Goal: Task Accomplishment & Management: Manage account settings

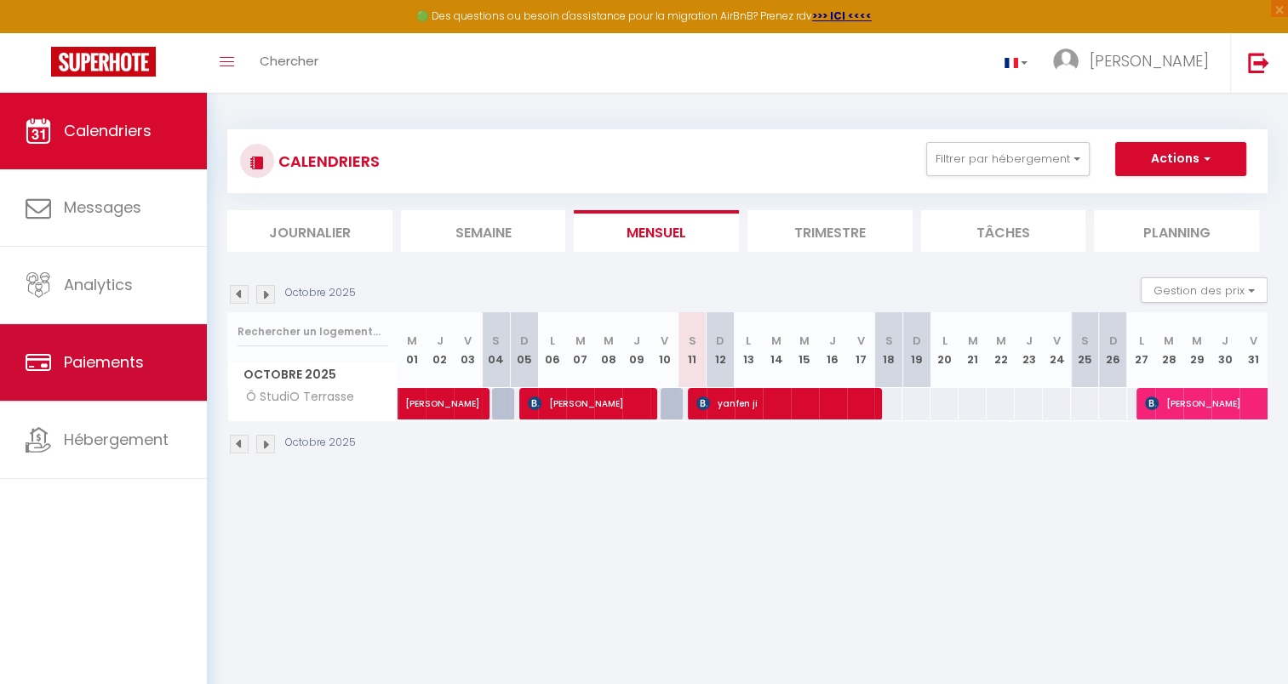
click at [109, 352] on span "Paiements" at bounding box center [104, 362] width 80 height 21
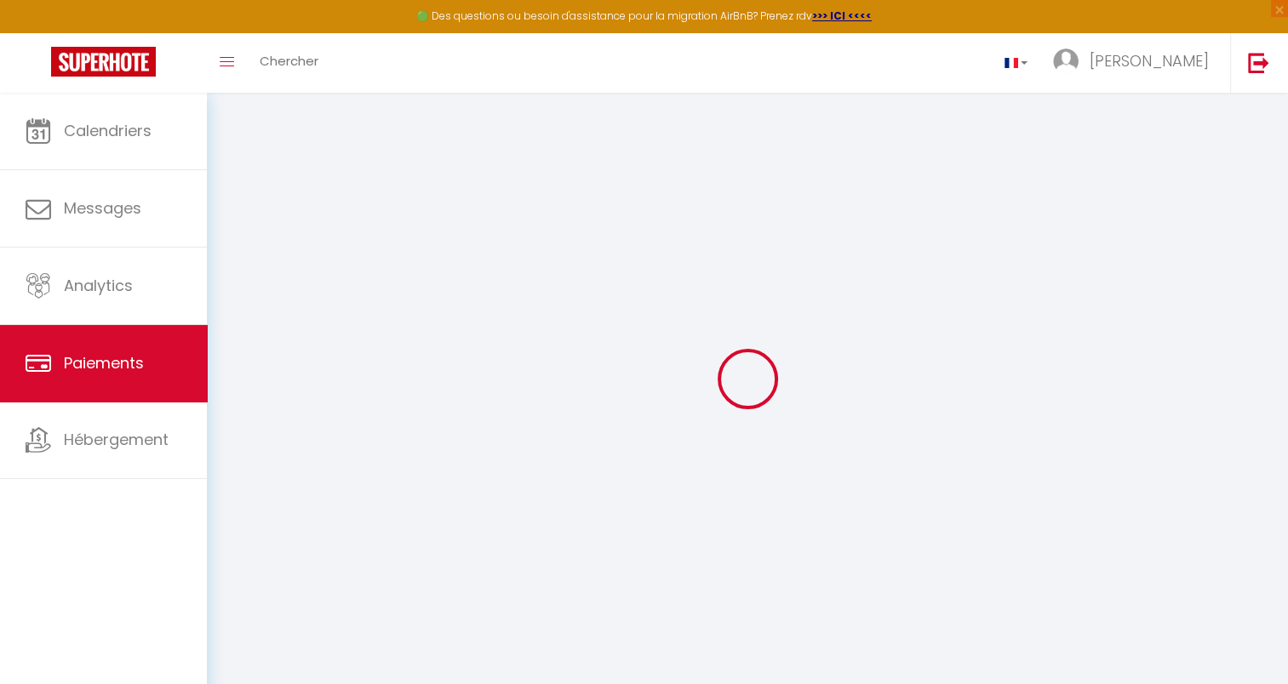
select select "2"
select select "0"
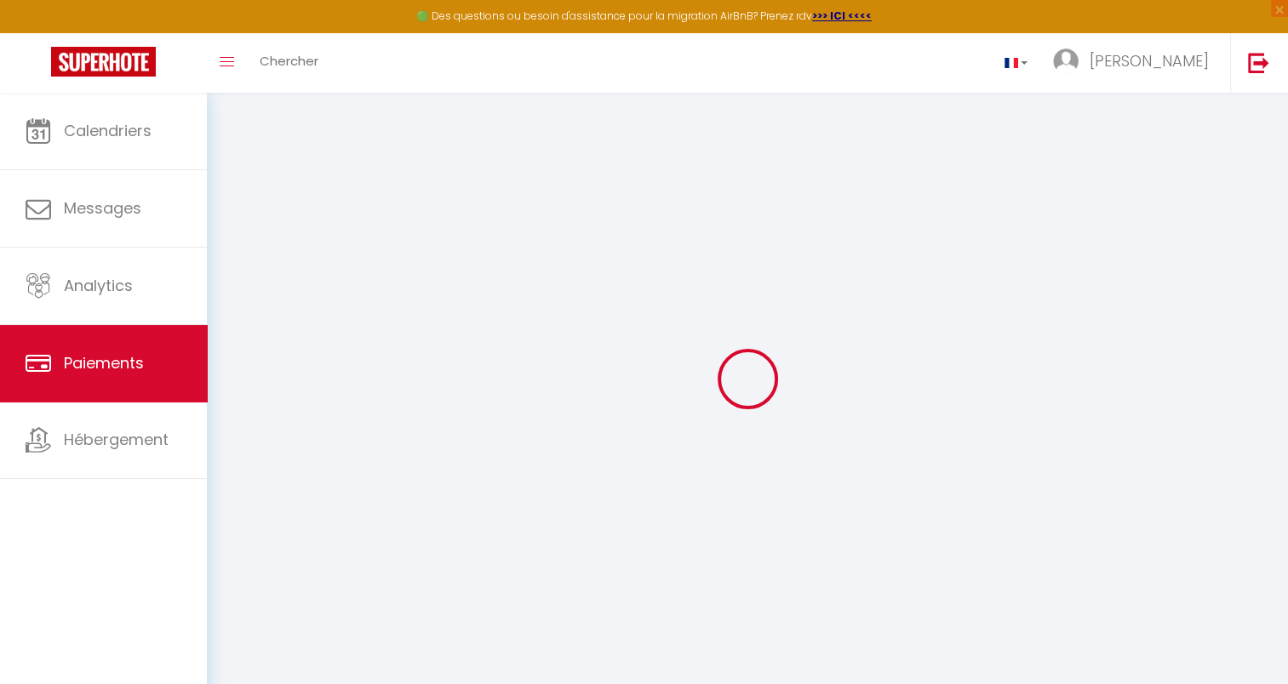
select select "0"
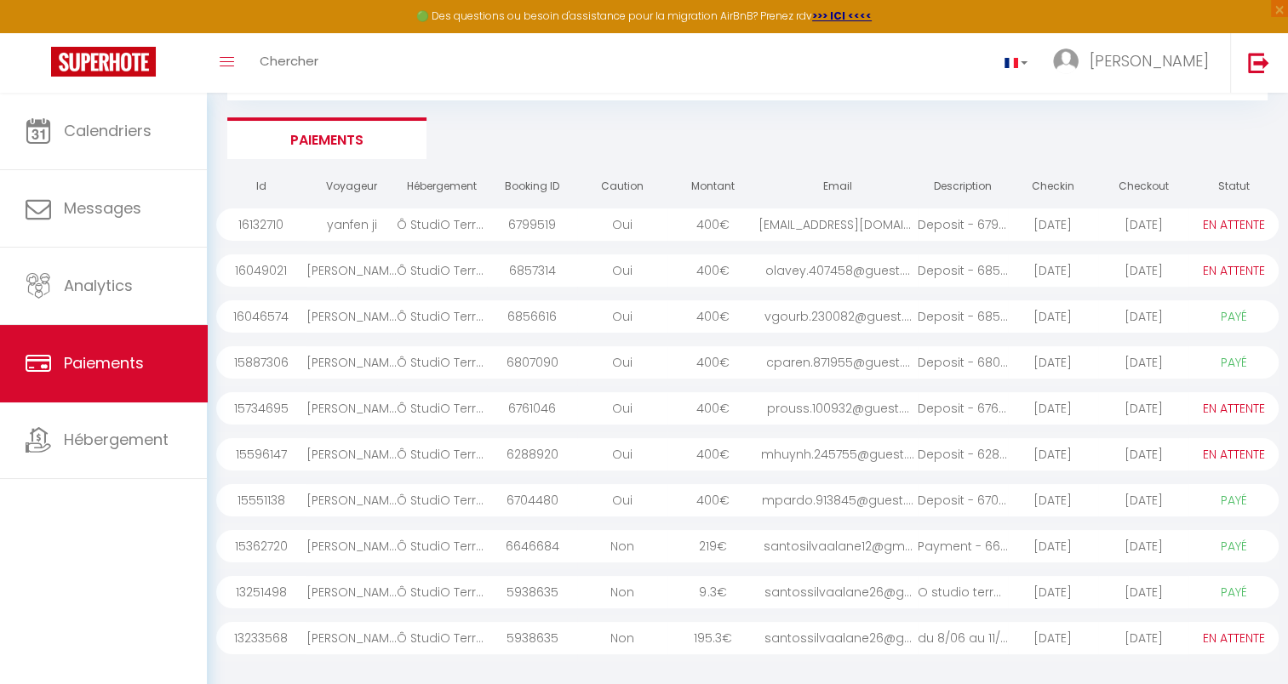
scroll to position [169, 0]
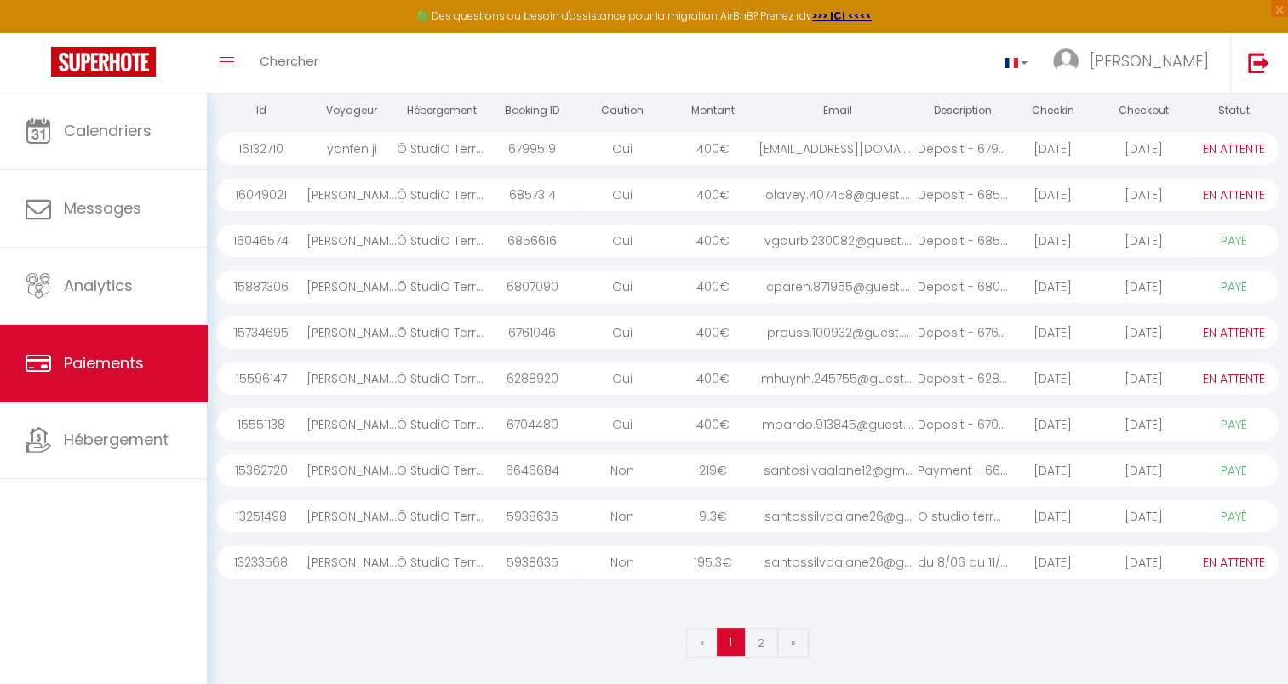
click at [374, 558] on div "[PERSON_NAME]" at bounding box center [351, 563] width 90 height 32
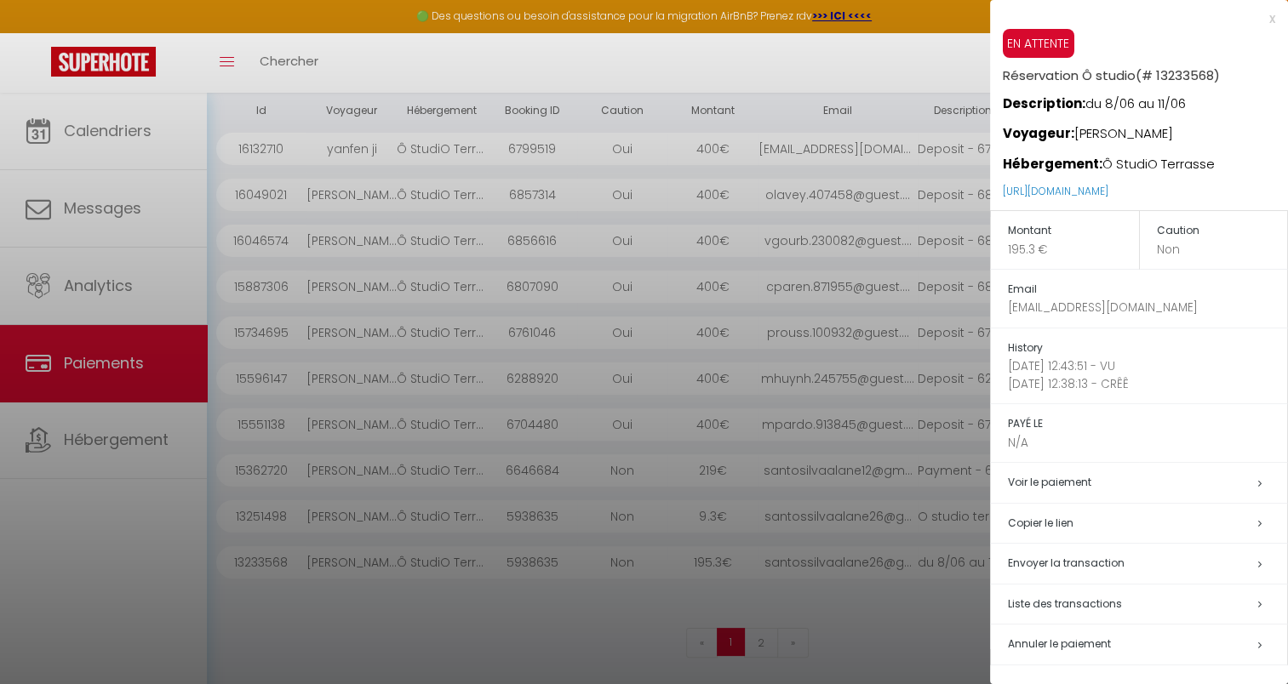
click at [593, 631] on div at bounding box center [644, 342] width 1288 height 684
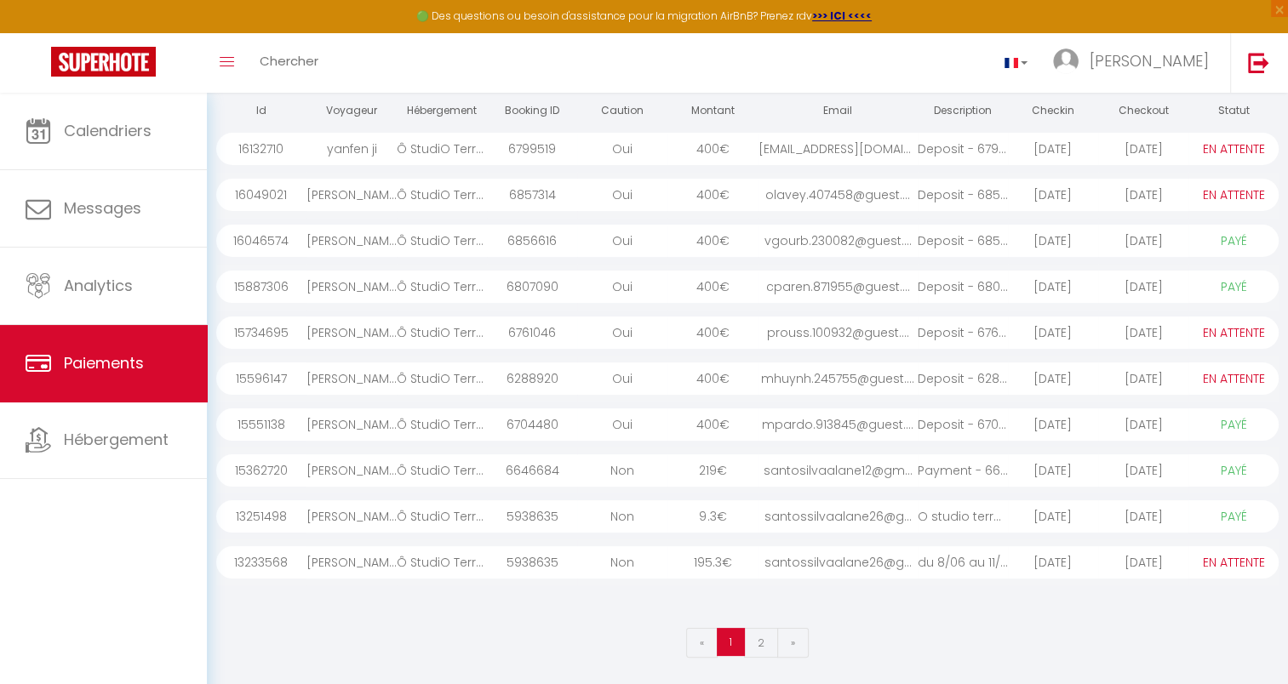
click at [1152, 564] on div "[DATE]" at bounding box center [1143, 563] width 90 height 32
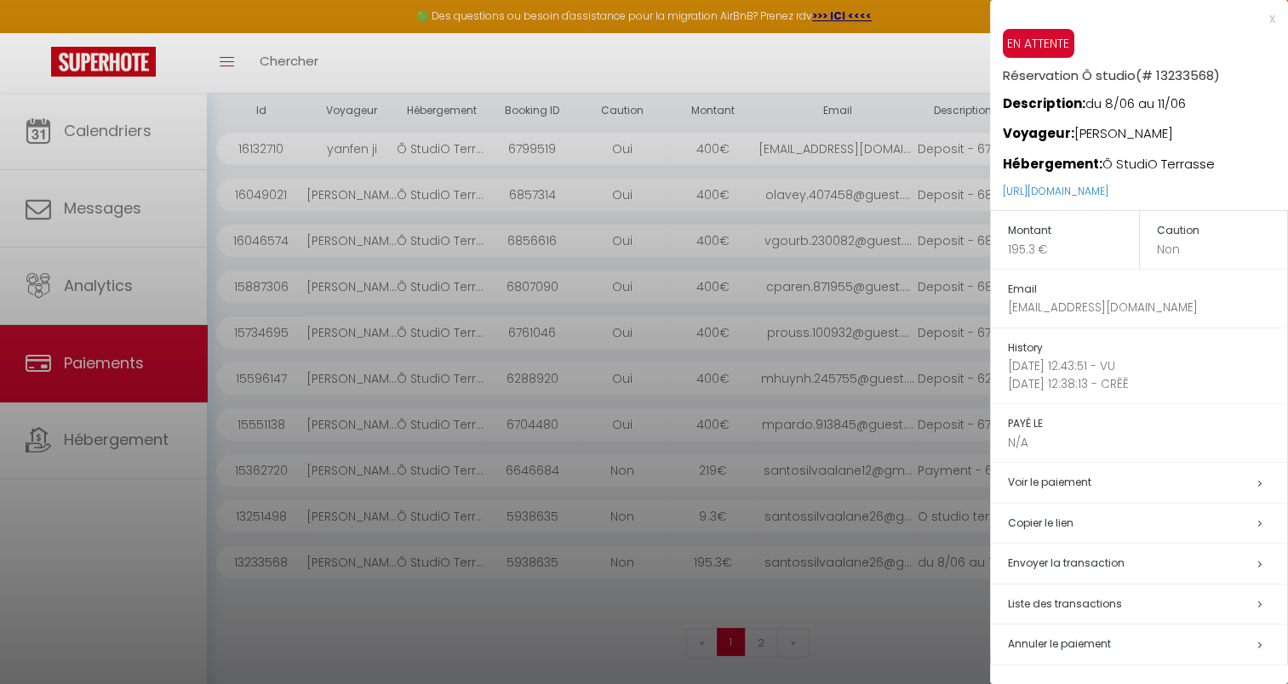
click at [468, 603] on div at bounding box center [644, 342] width 1288 height 684
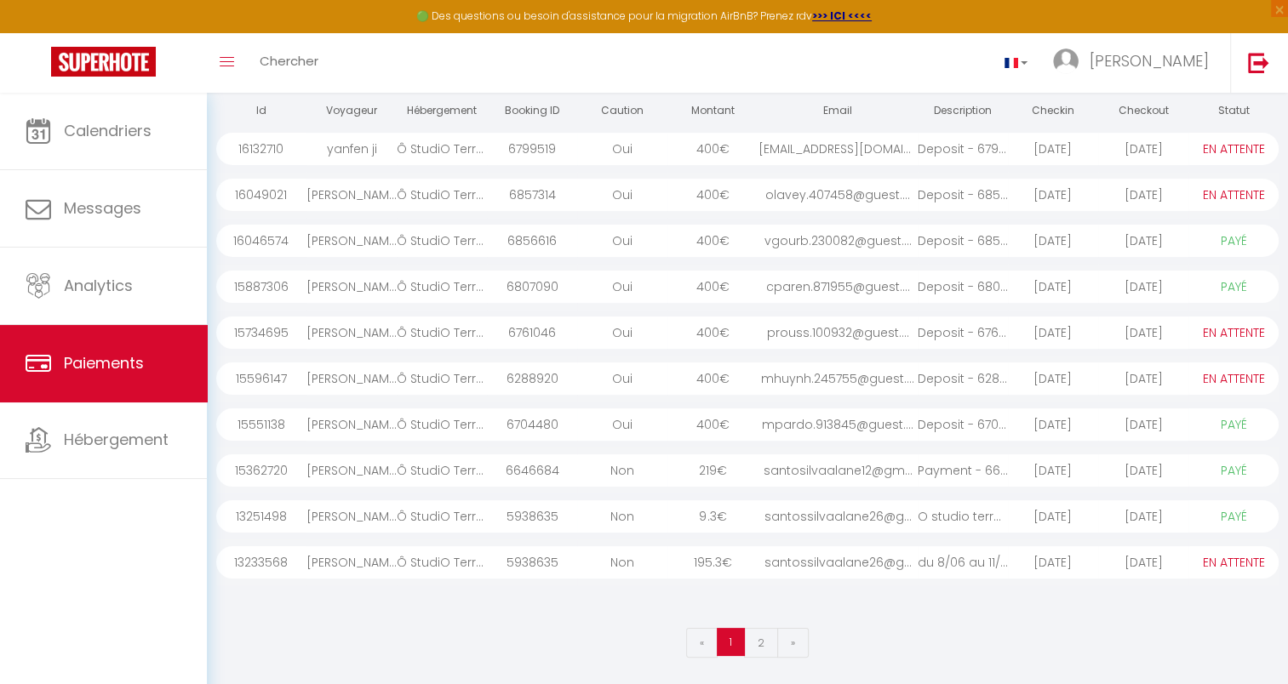
click at [392, 564] on div "[PERSON_NAME]" at bounding box center [351, 563] width 90 height 32
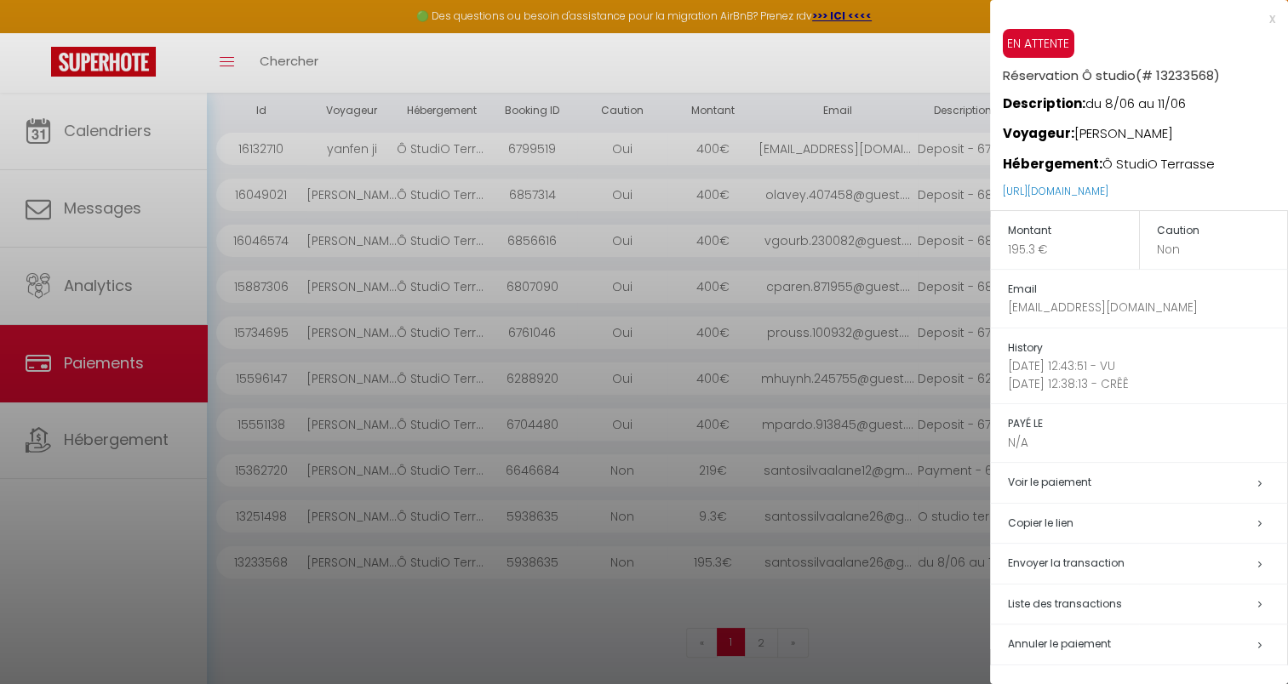
click at [530, 634] on div at bounding box center [644, 342] width 1288 height 684
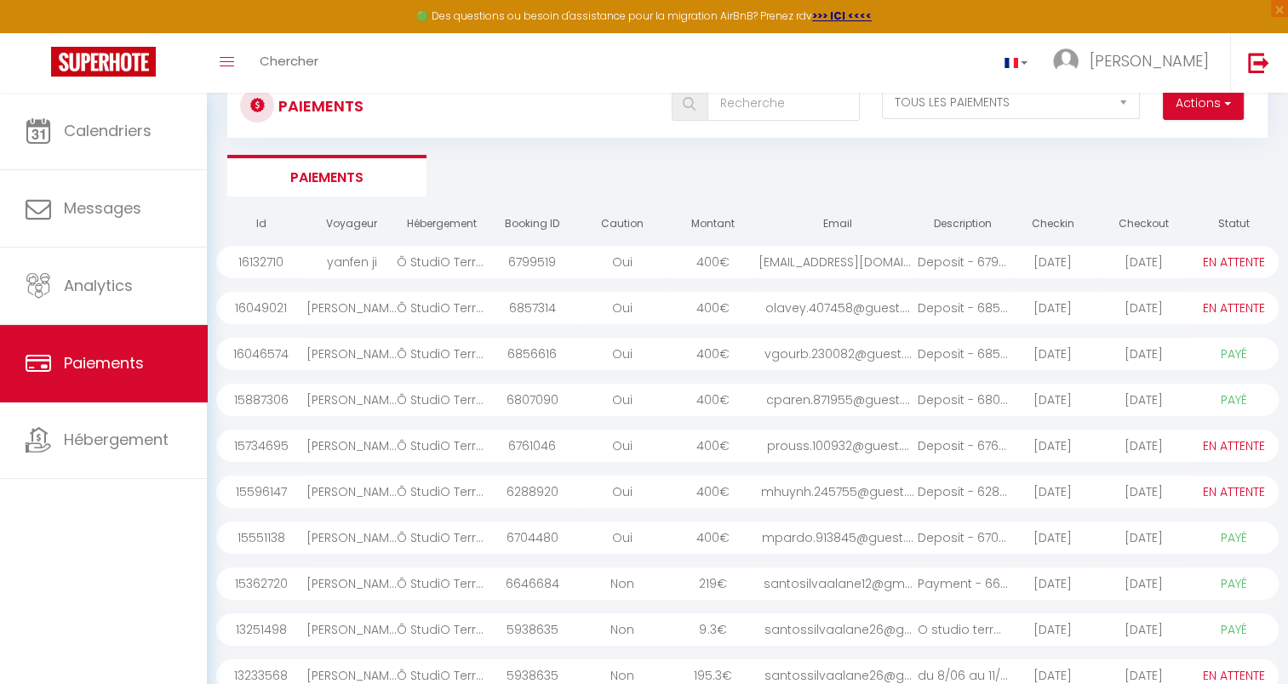
scroll to position [0, 0]
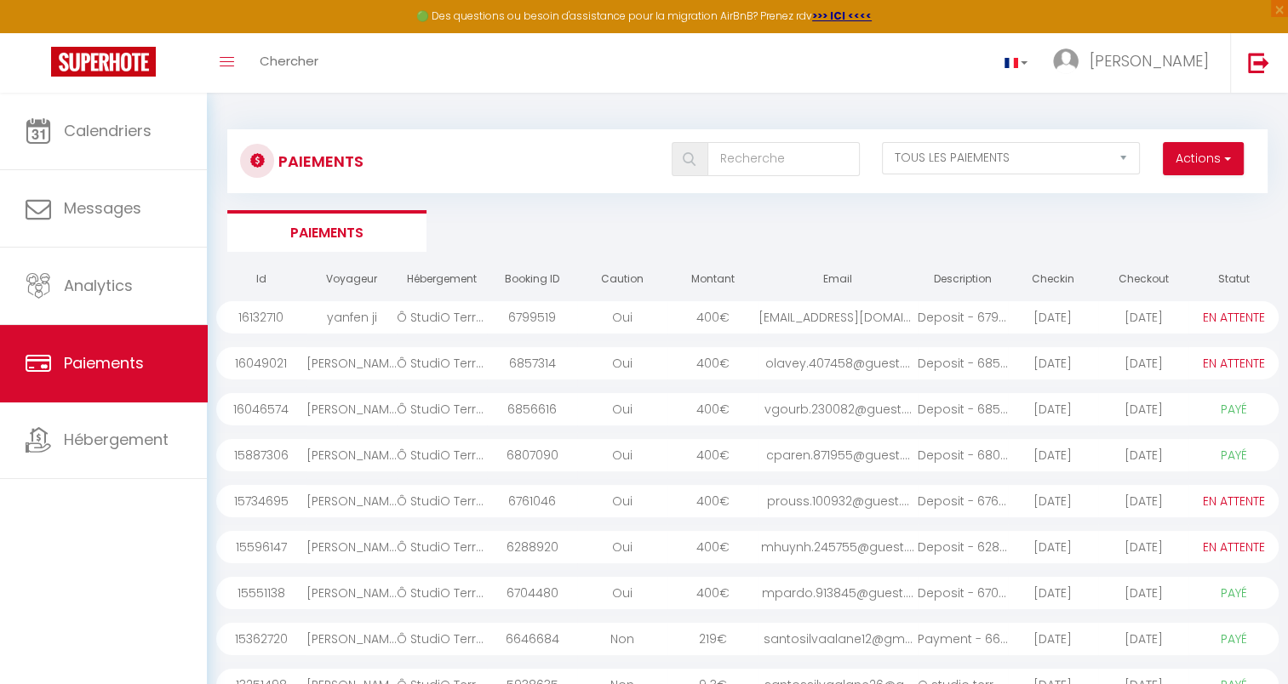
click at [398, 312] on div "Ô StudiO Terrasse" at bounding box center [442, 317] width 90 height 32
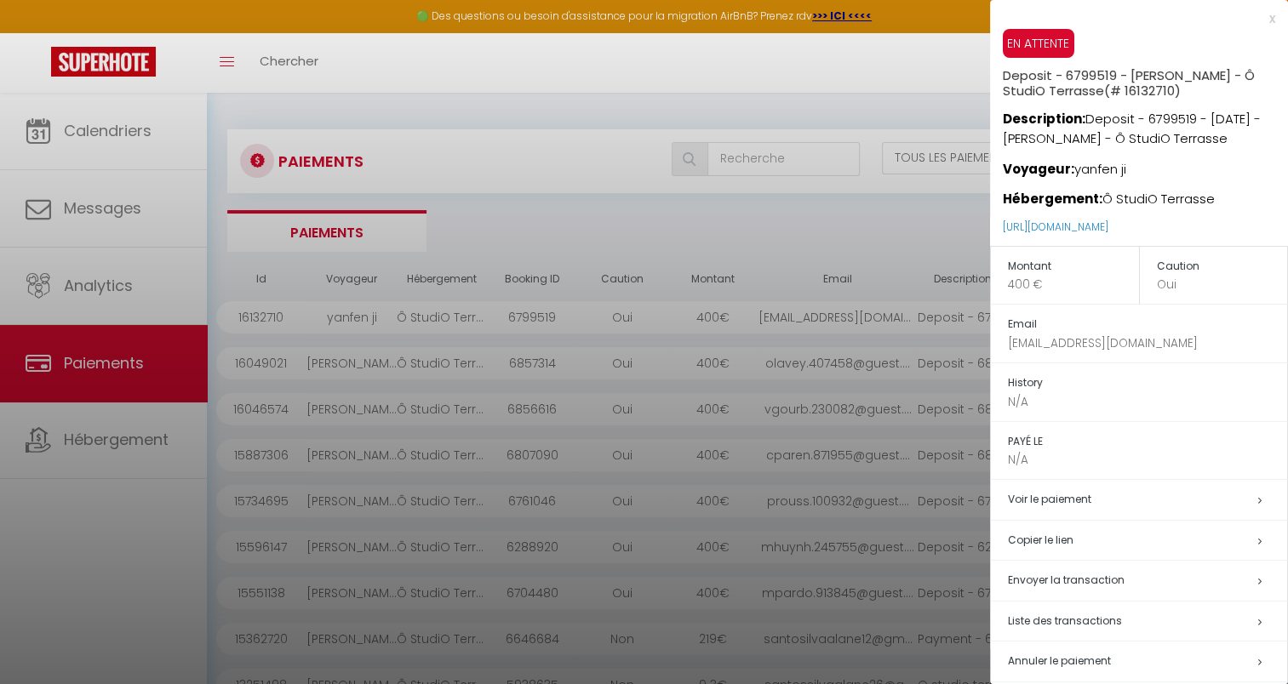
click at [114, 547] on div at bounding box center [644, 342] width 1288 height 684
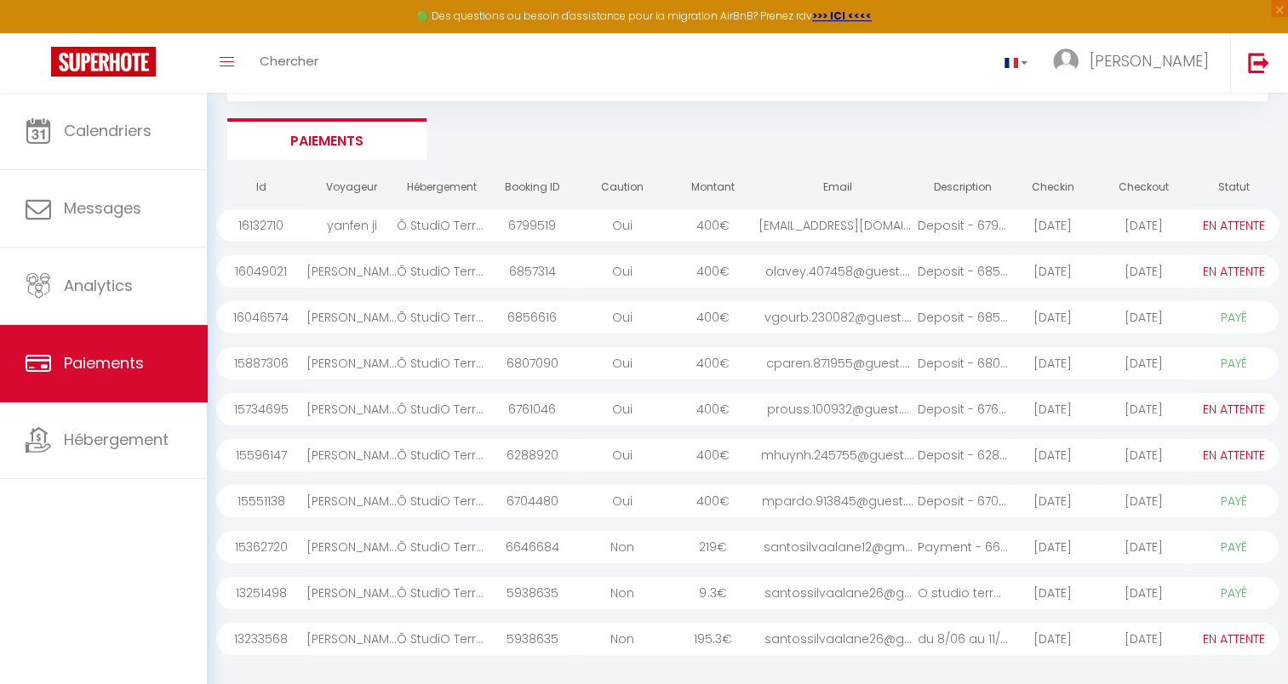
scroll to position [169, 0]
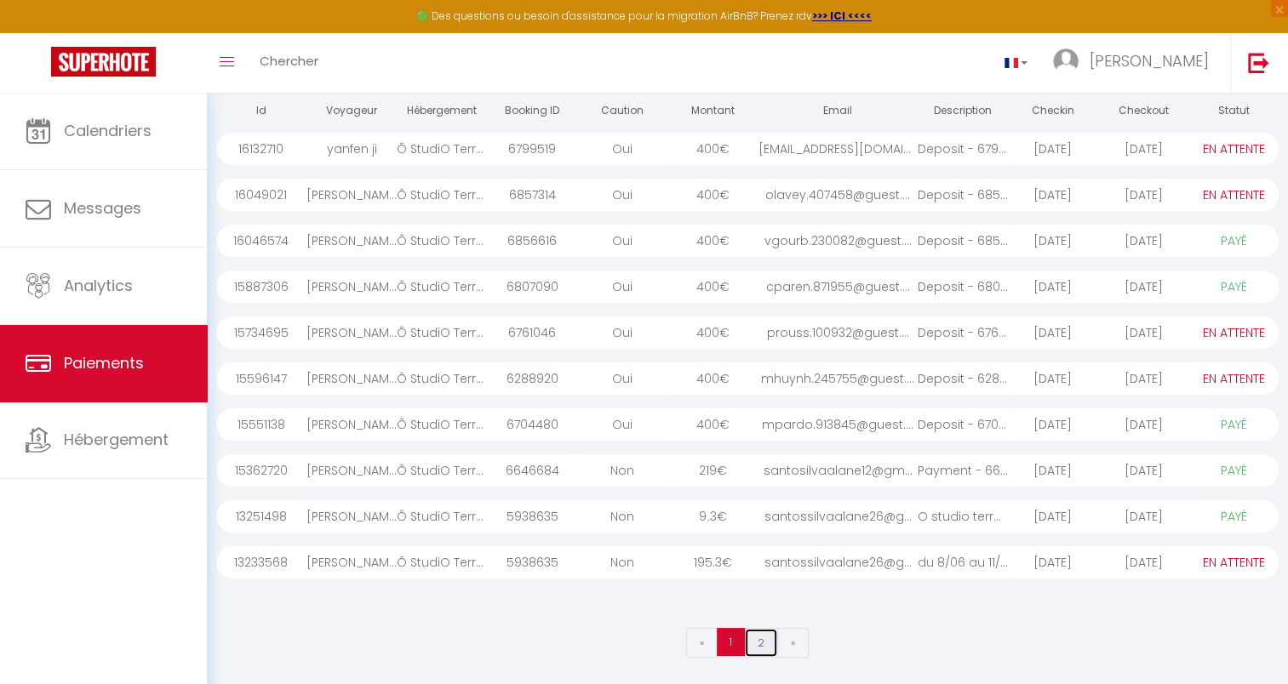
click at [763, 643] on link "2" at bounding box center [761, 643] width 34 height 30
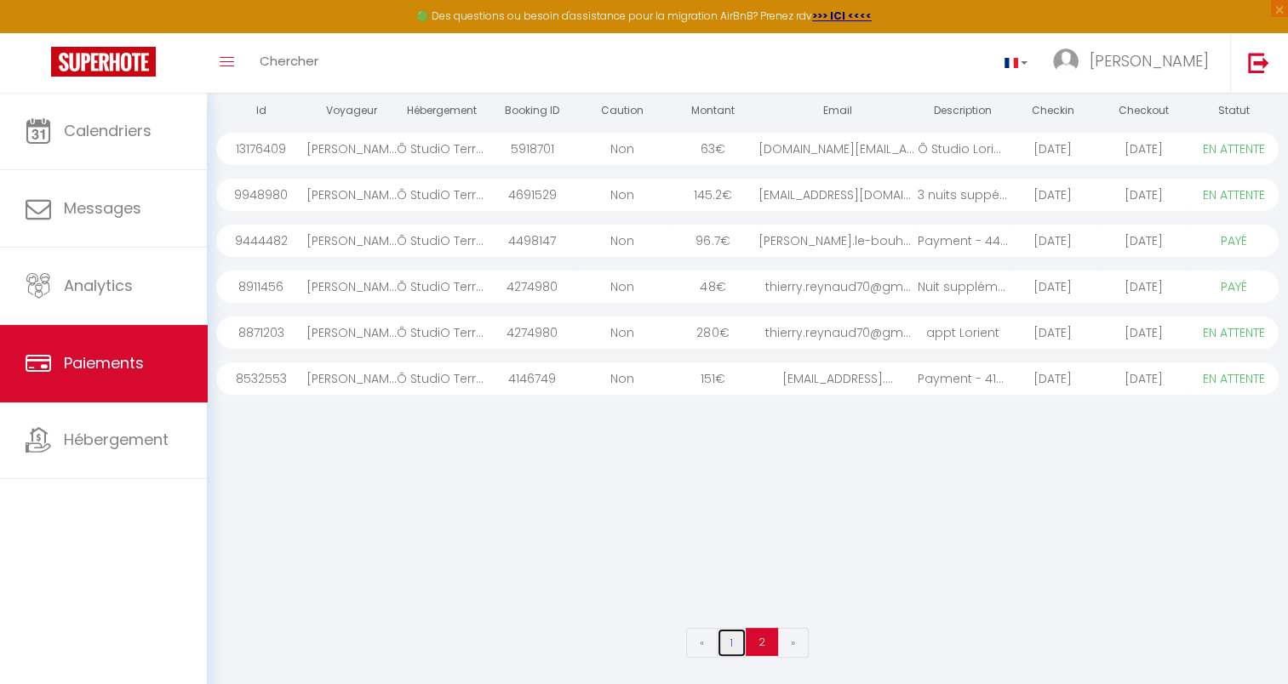
click at [734, 638] on link "1" at bounding box center [732, 643] width 30 height 30
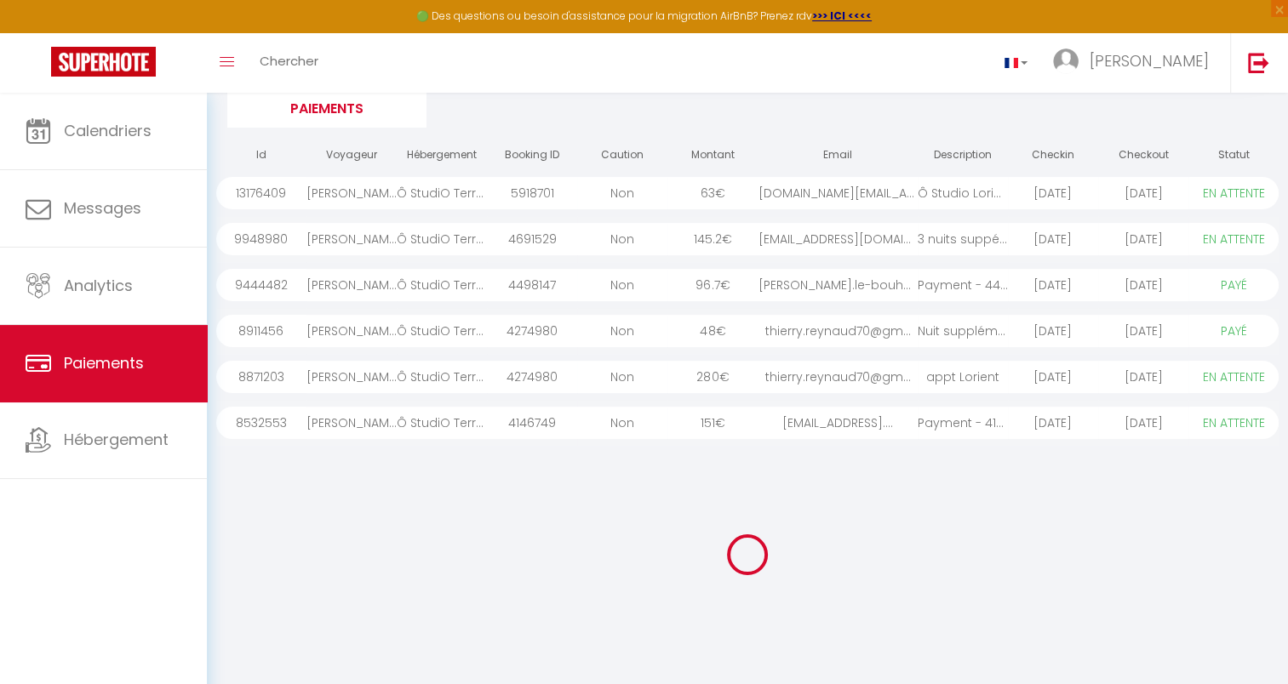
scroll to position [123, 0]
select select "0"
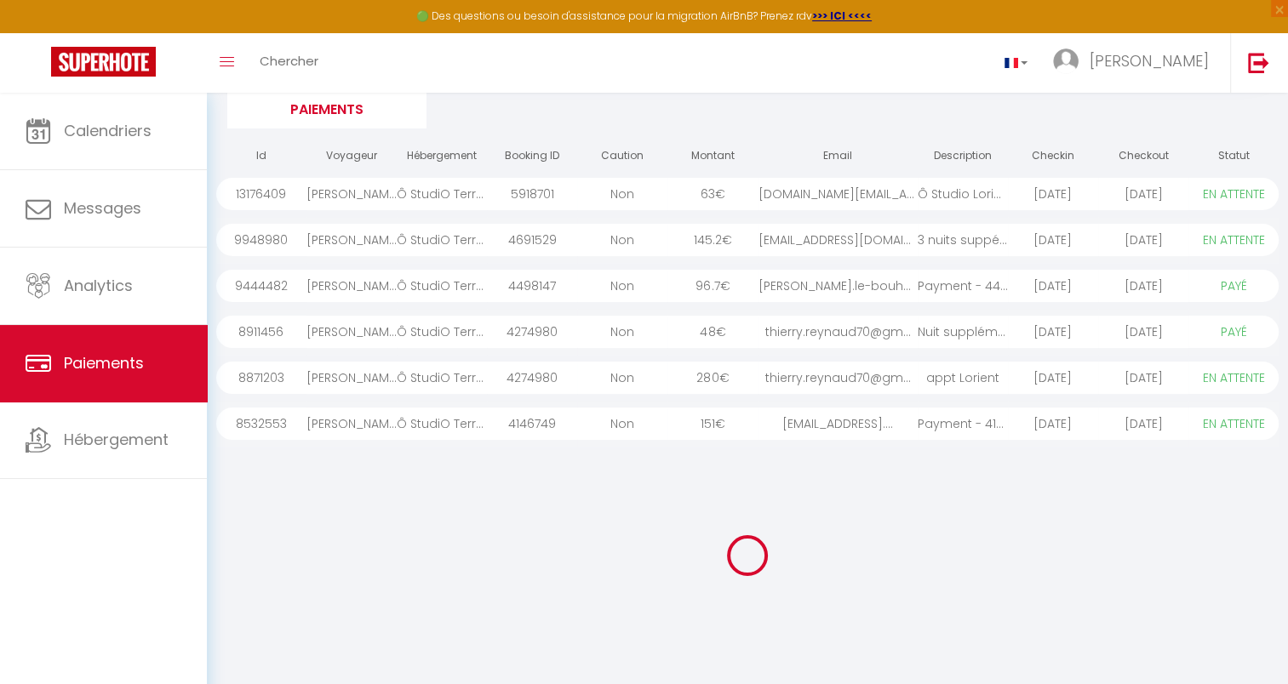
select select "0"
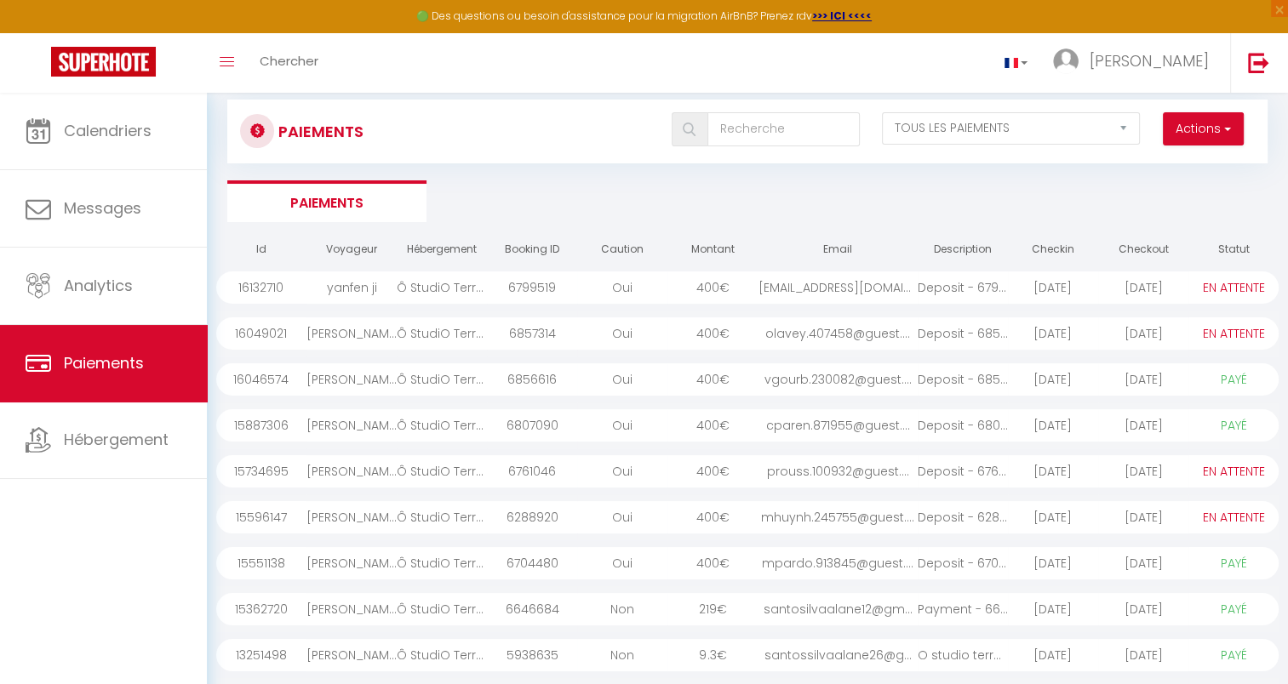
scroll to position [0, 0]
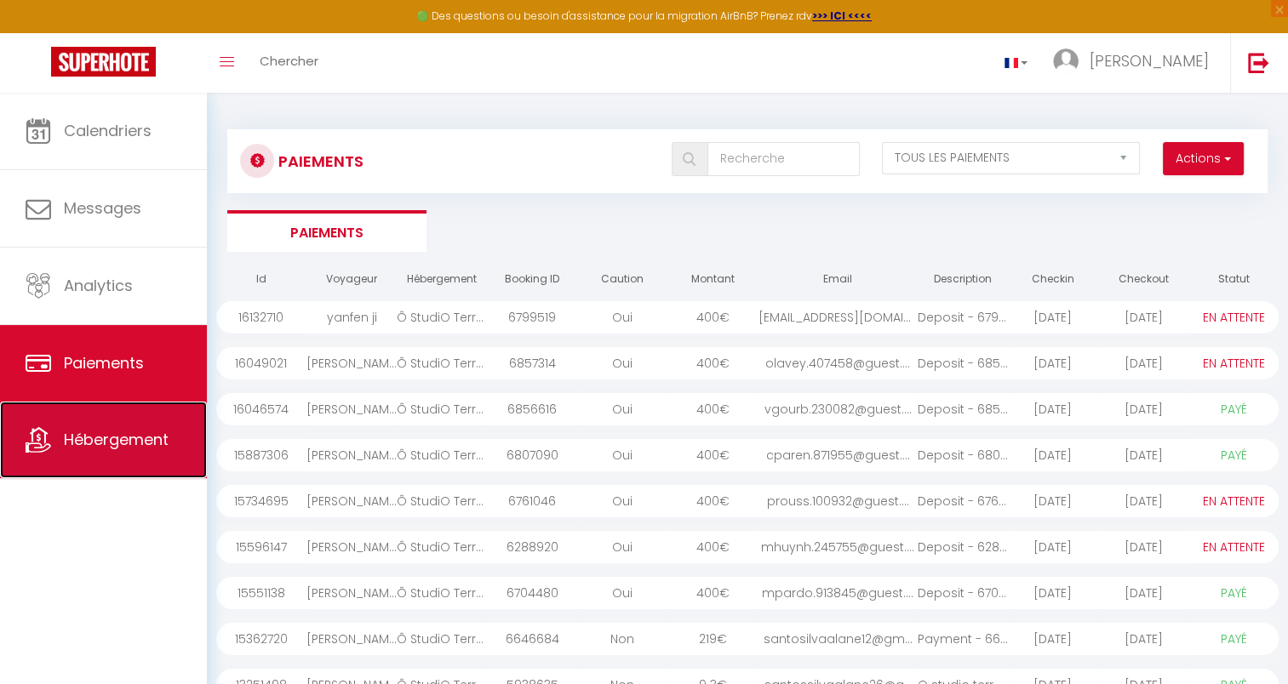
click at [101, 434] on span "Hébergement" at bounding box center [116, 439] width 105 height 21
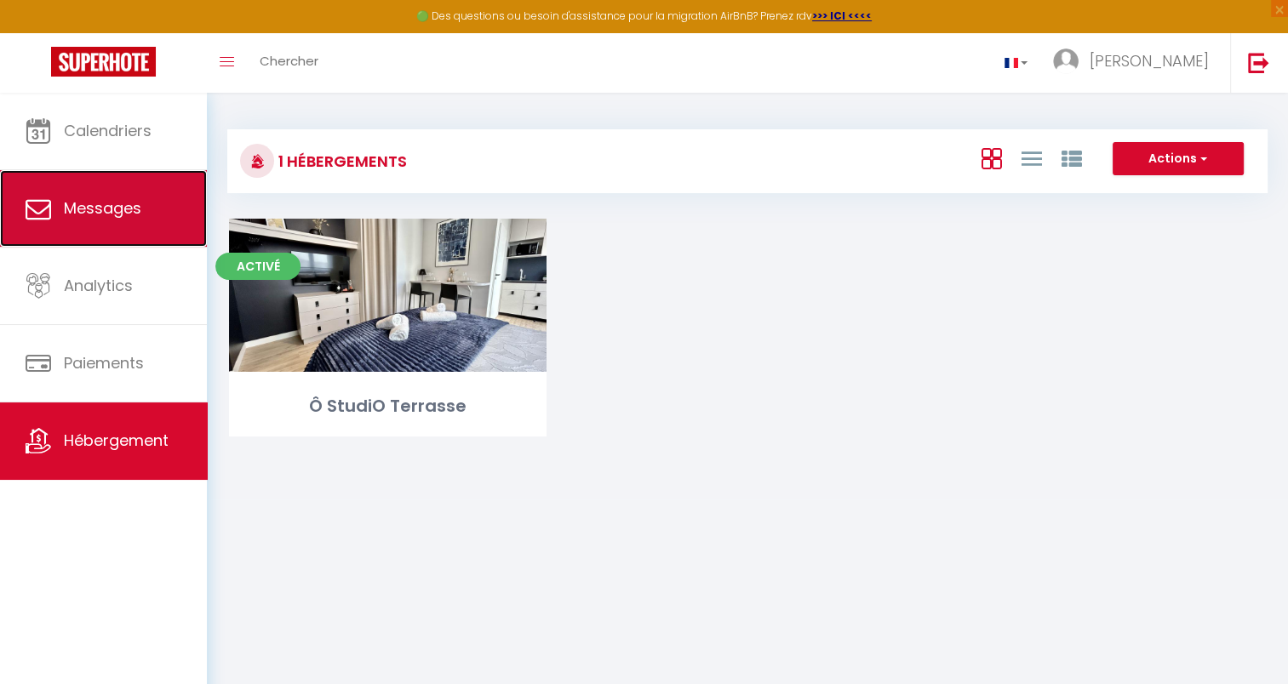
click at [114, 209] on span "Messages" at bounding box center [102, 207] width 77 height 21
select select "message"
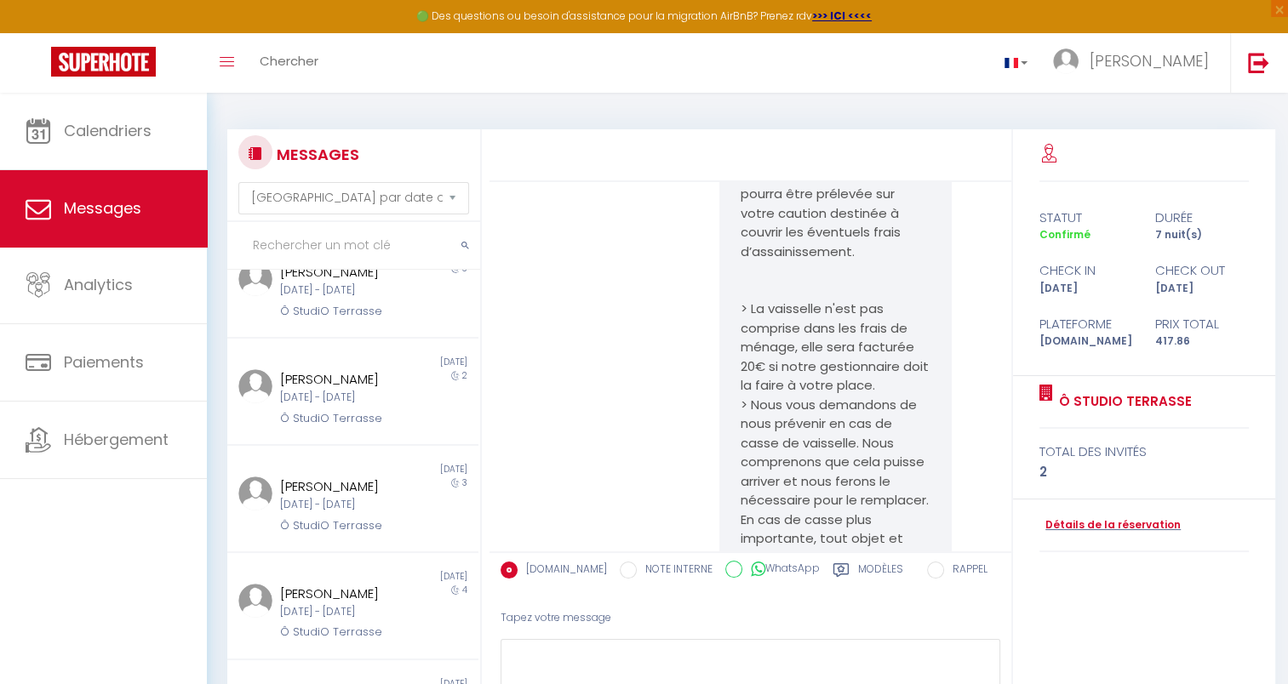
scroll to position [6635, 0]
